Goal: Find specific page/section: Find specific page/section

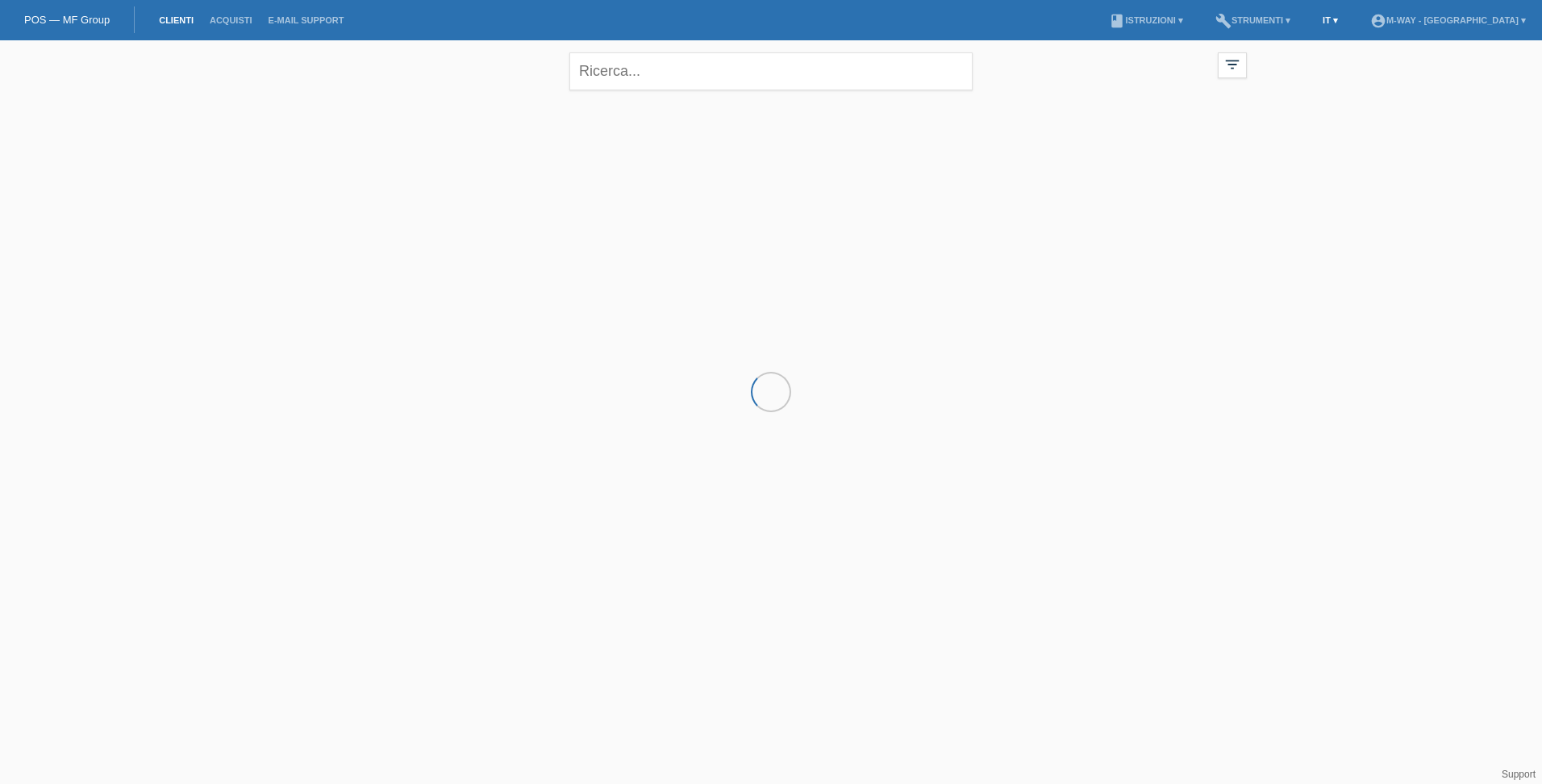
click at [1346, 20] on link "IT ▾" at bounding box center [1331, 20] width 32 height 10
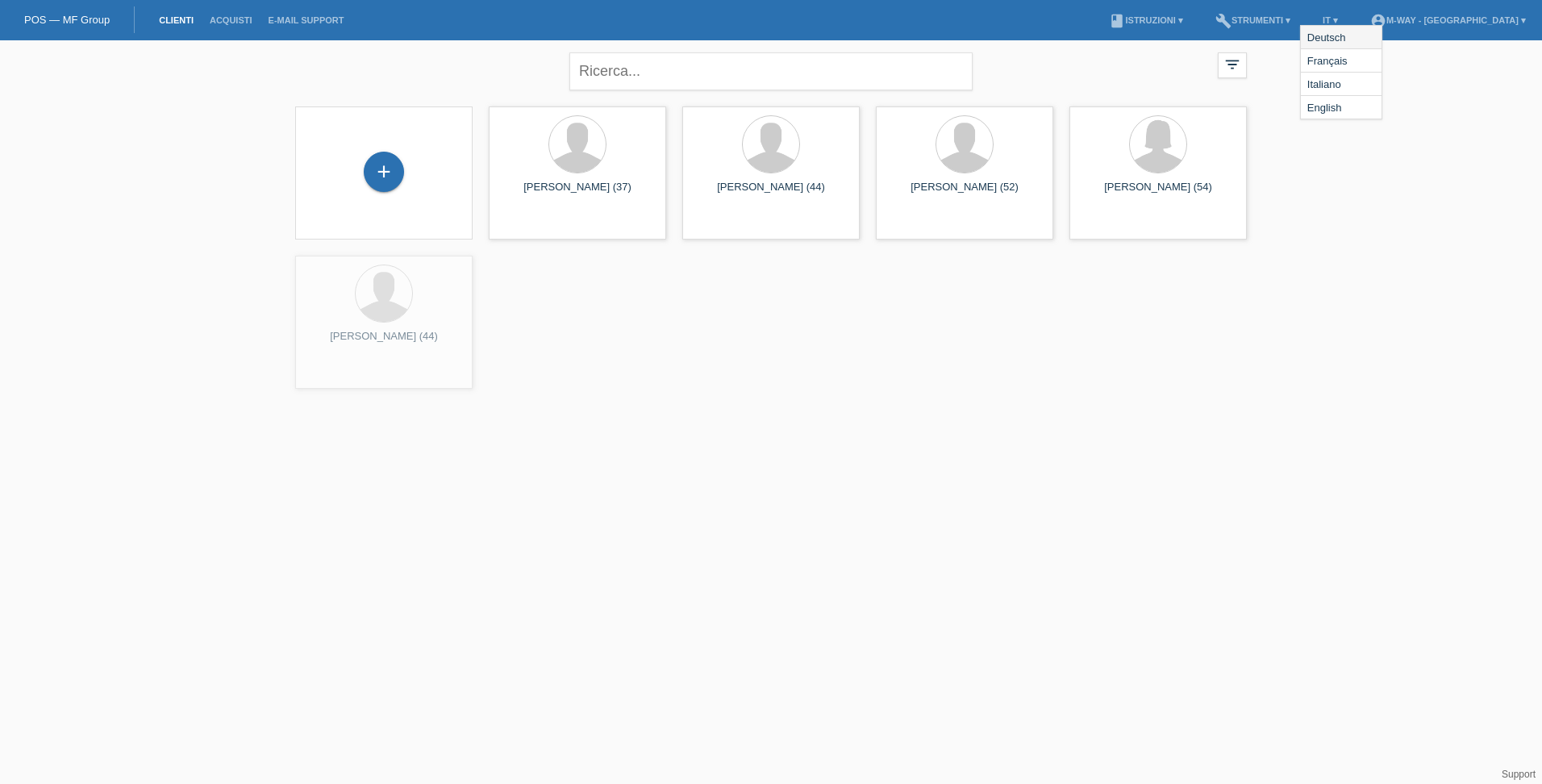
click at [1334, 33] on span "Deutsch" at bounding box center [1327, 37] width 44 height 19
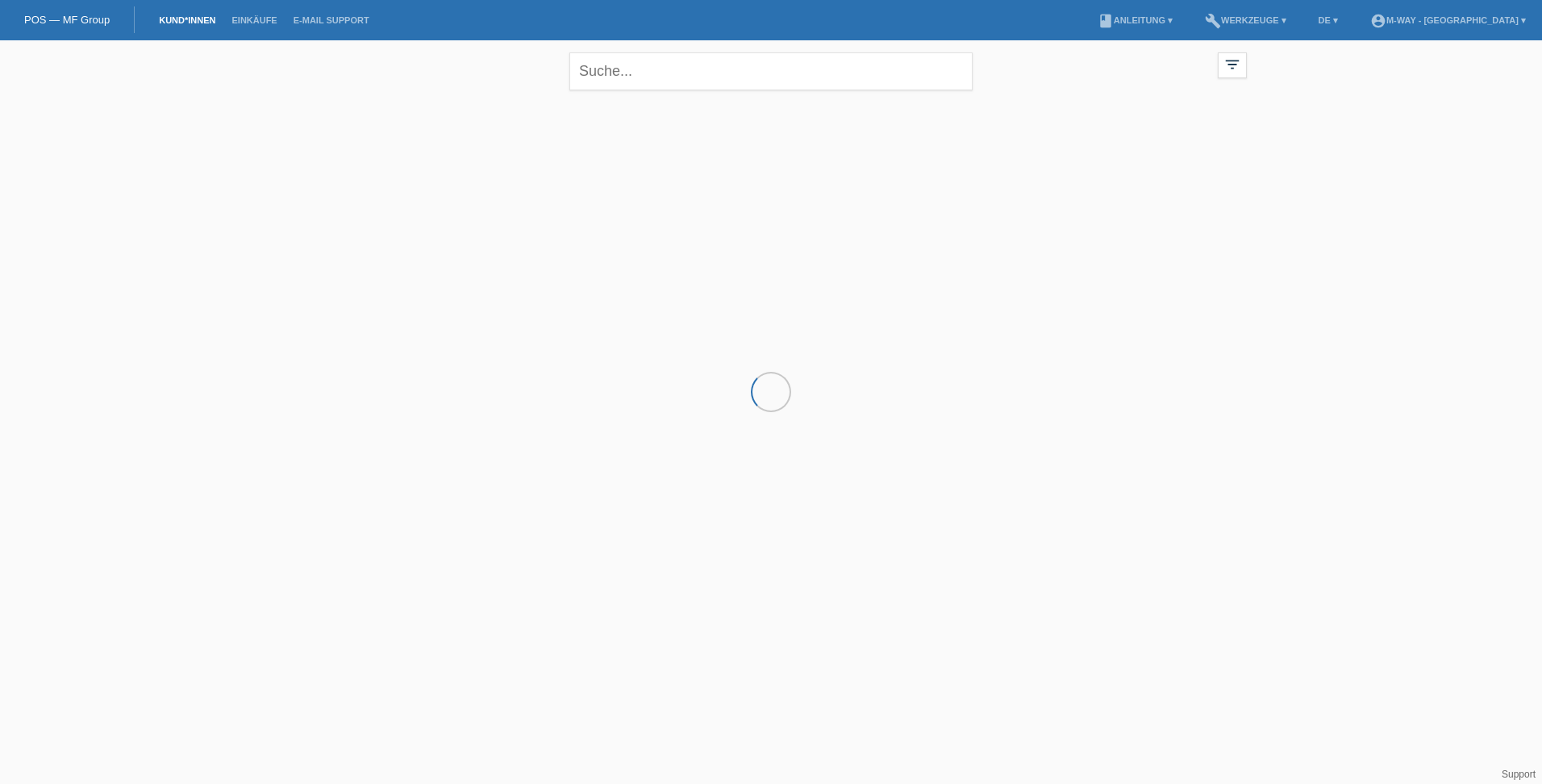
click at [800, 73] on input "text" at bounding box center [771, 71] width 403 height 38
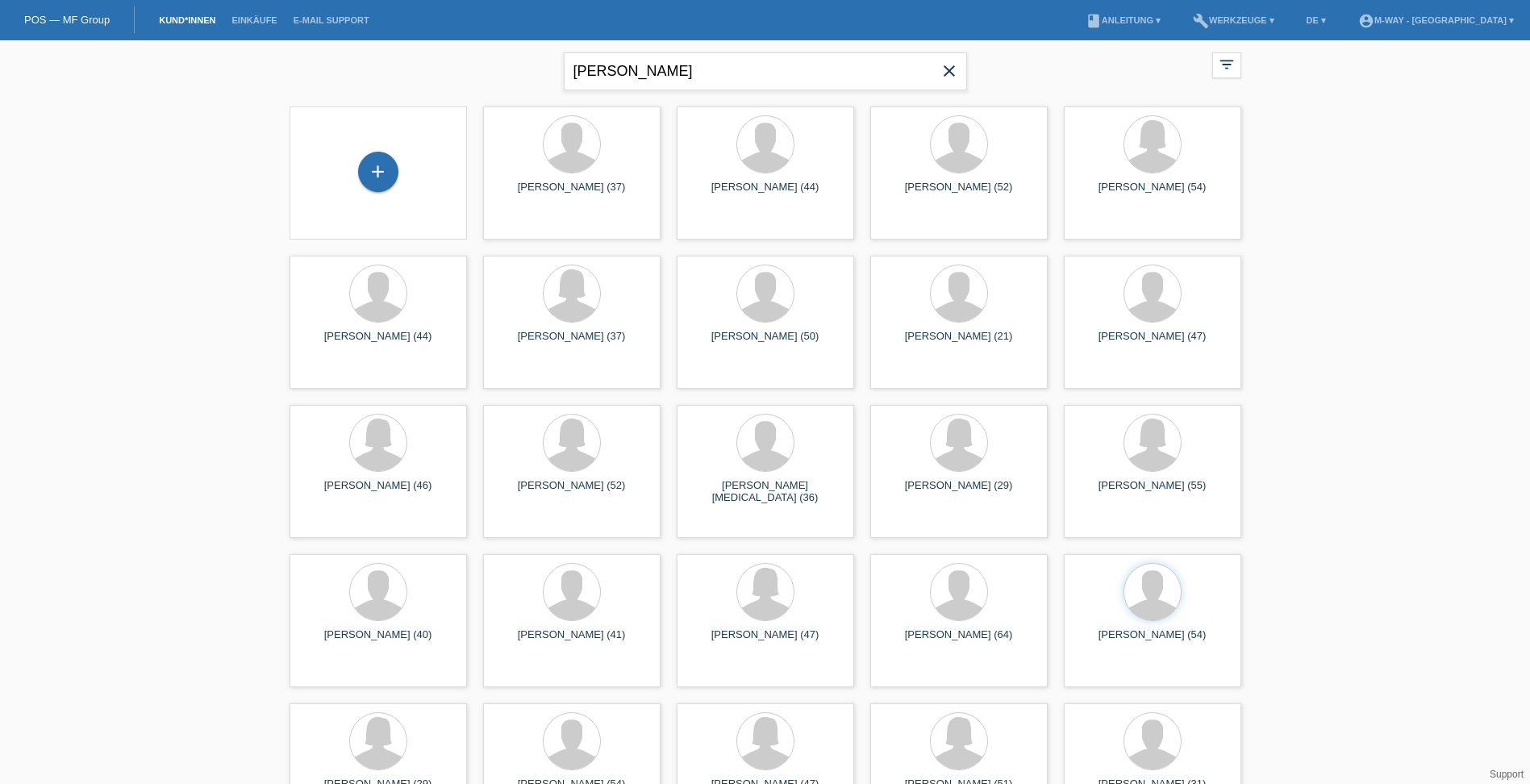
type input "schmidli roger"
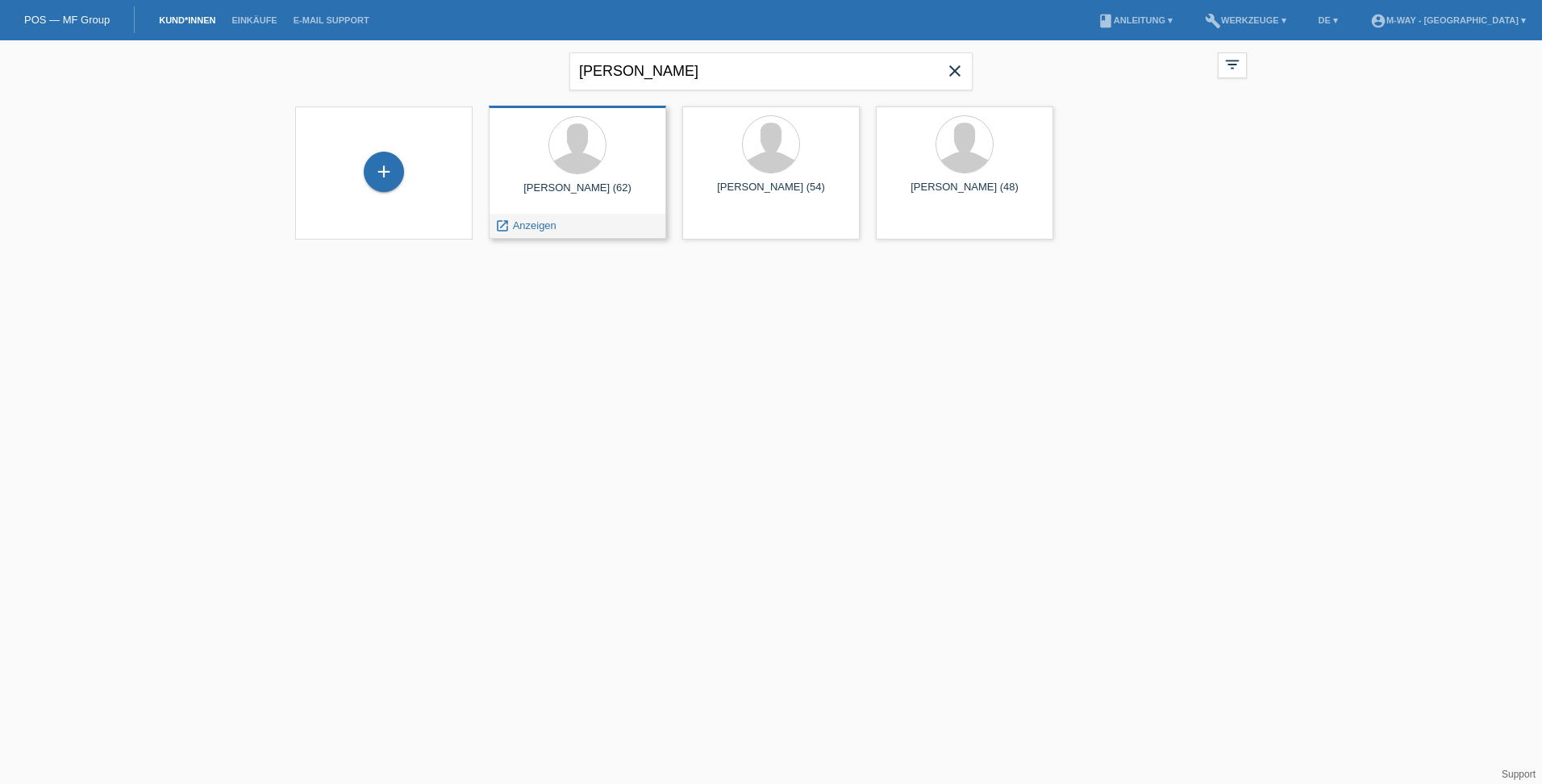
click at [533, 229] on span "Anzeigen" at bounding box center [535, 225] width 44 height 12
